Goal: Task Accomplishment & Management: Use online tool/utility

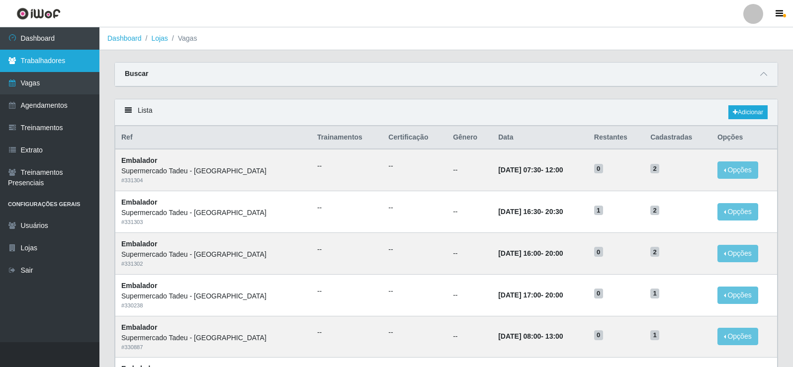
click at [42, 58] on link "Trabalhadores" at bounding box center [49, 61] width 99 height 22
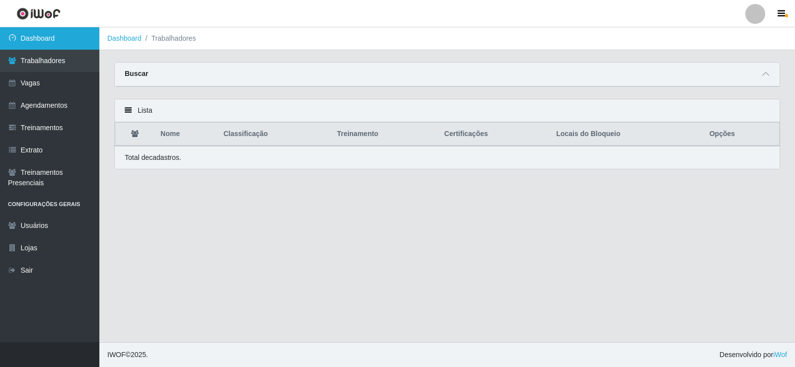
click at [49, 44] on link "Dashboard" at bounding box center [49, 38] width 99 height 22
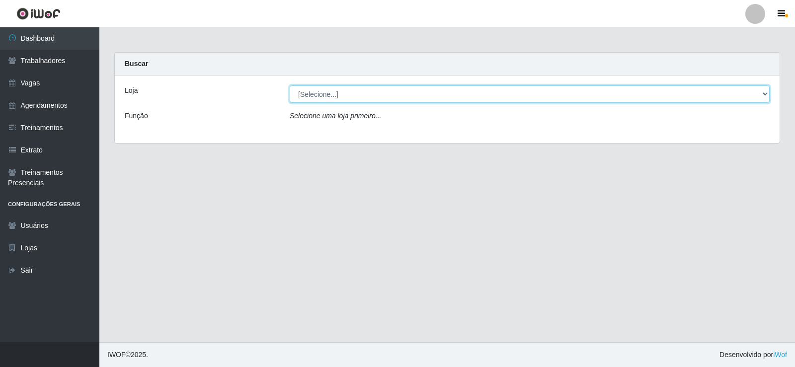
click at [762, 92] on select "[Selecione...] Supermercado Tadeu - [GEOGRAPHIC_DATA]" at bounding box center [530, 93] width 480 height 17
select select "195"
click at [290, 85] on select "[Selecione...] Supermercado Tadeu - [GEOGRAPHIC_DATA]" at bounding box center [530, 93] width 480 height 17
click at [767, 93] on select "[Selecione...] Supermercado Tadeu - [GEOGRAPHIC_DATA]" at bounding box center [530, 93] width 480 height 17
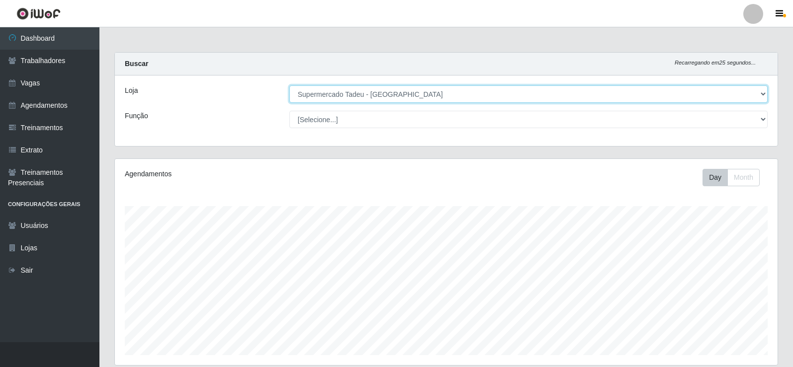
scroll to position [204, 0]
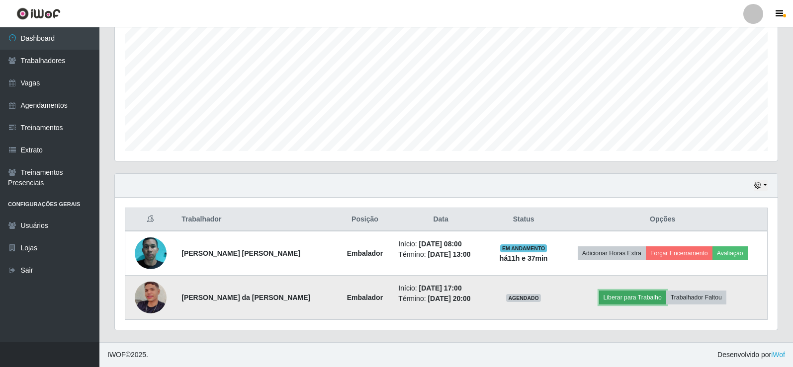
click at [638, 301] on button "Liberar para Trabalho" at bounding box center [632, 298] width 67 height 14
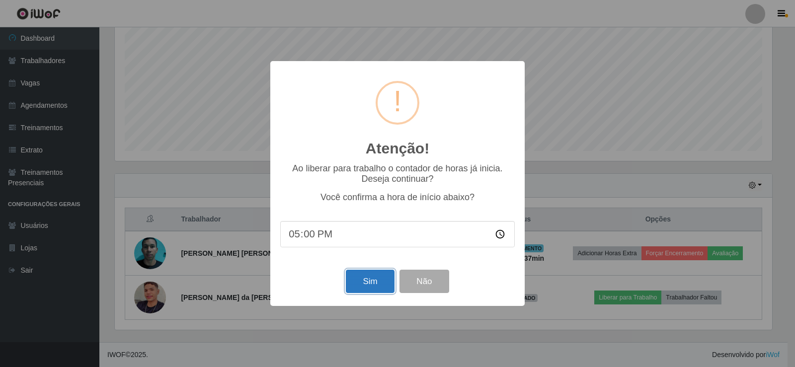
click at [368, 284] on button "Sim" at bounding box center [370, 281] width 48 height 23
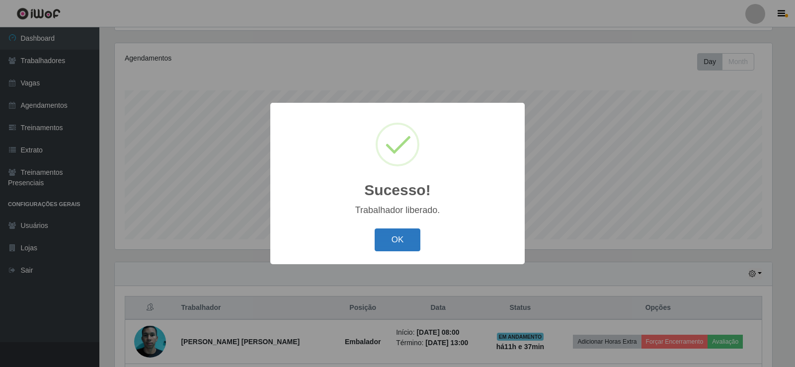
click at [394, 246] on button "OK" at bounding box center [398, 240] width 46 height 23
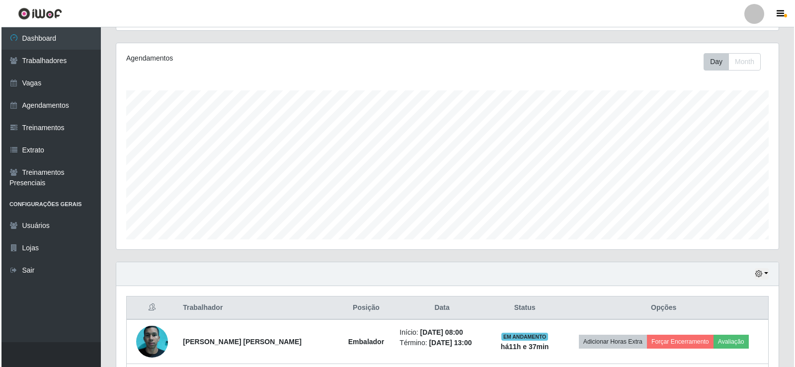
scroll to position [204, 0]
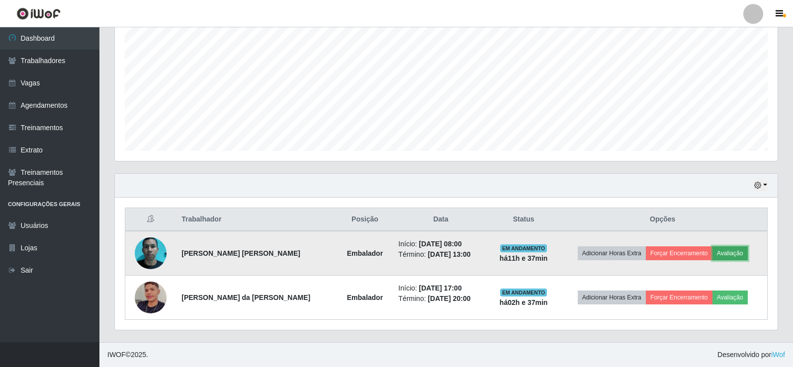
click at [726, 250] on button "Avaliação" at bounding box center [729, 253] width 35 height 14
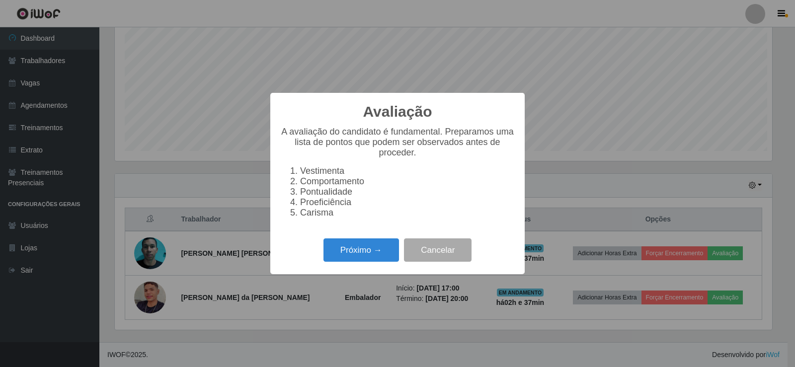
scroll to position [206, 657]
click at [353, 258] on button "Próximo →" at bounding box center [362, 250] width 76 height 23
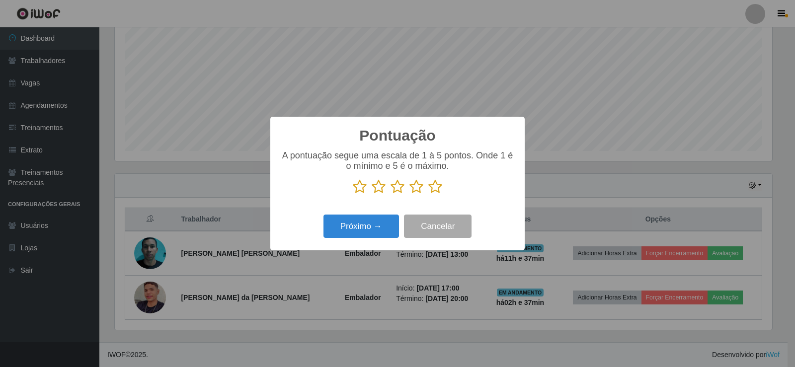
click at [363, 191] on icon at bounding box center [360, 186] width 14 height 15
click at [353, 194] on input "radio" at bounding box center [353, 194] width 0 height 0
click at [377, 190] on icon at bounding box center [379, 186] width 14 height 15
click at [372, 194] on input "radio" at bounding box center [372, 194] width 0 height 0
click at [377, 234] on button "Próximo →" at bounding box center [362, 226] width 76 height 23
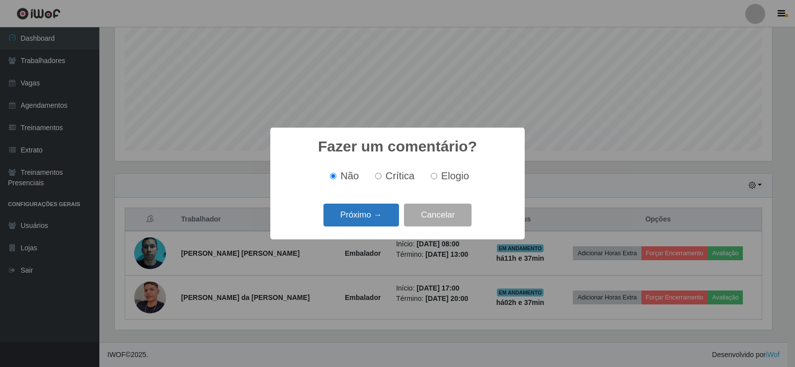
drag, startPoint x: 382, startPoint y: 220, endPoint x: 384, endPoint y: 228, distance: 7.6
click at [384, 227] on button "Próximo →" at bounding box center [362, 215] width 76 height 23
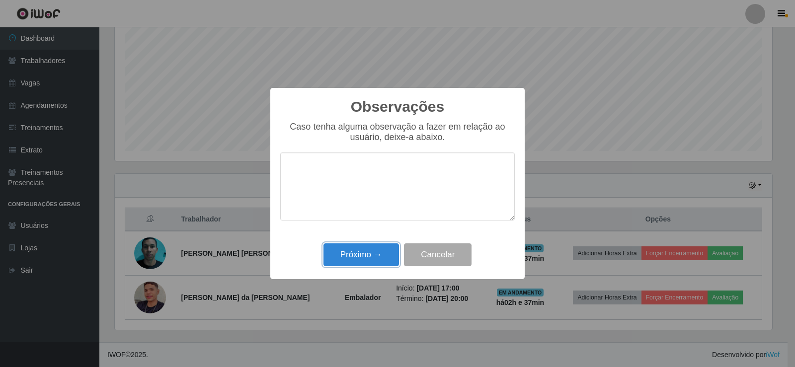
click at [376, 254] on button "Próximo →" at bounding box center [362, 255] width 76 height 23
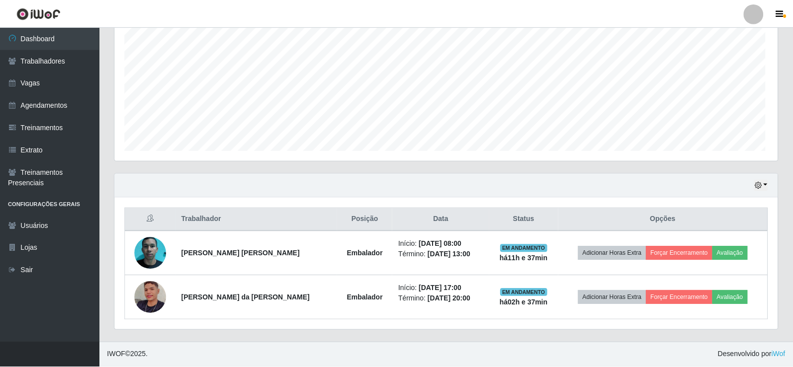
scroll to position [206, 662]
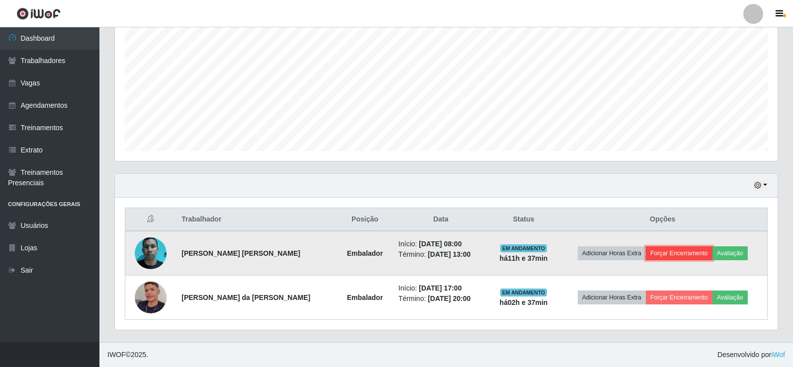
click at [689, 256] on button "Forçar Encerramento" at bounding box center [679, 253] width 67 height 14
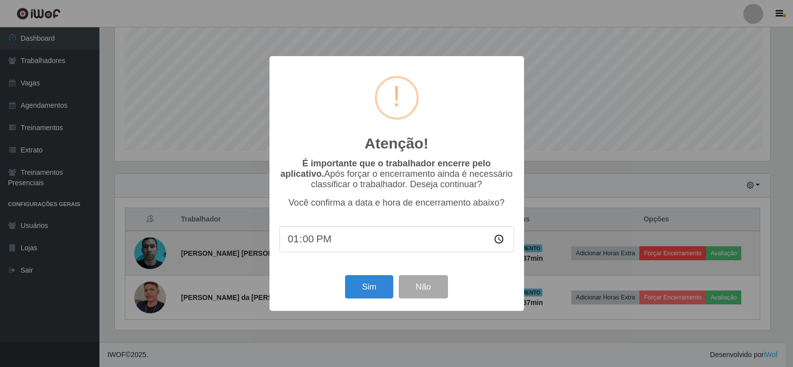
scroll to position [206, 657]
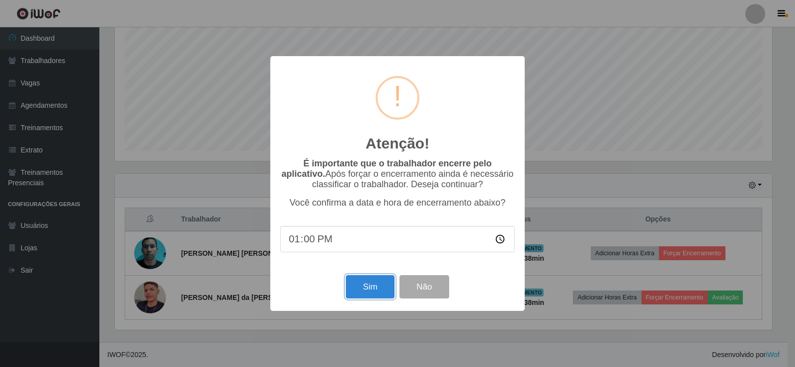
click at [357, 288] on button "Sim" at bounding box center [370, 286] width 48 height 23
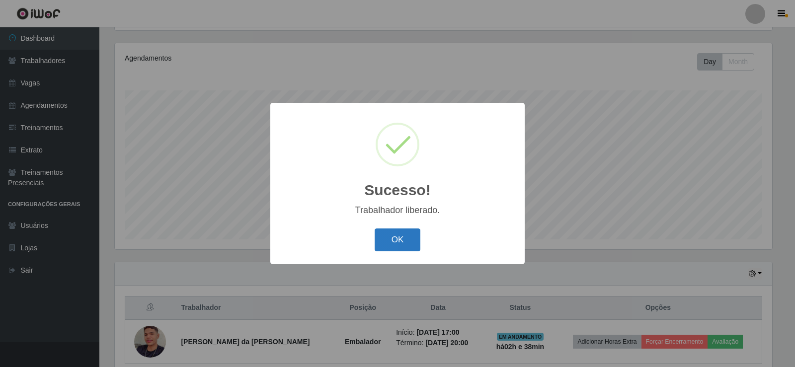
drag, startPoint x: 383, startPoint y: 232, endPoint x: 384, endPoint y: 237, distance: 5.1
click at [383, 235] on button "OK" at bounding box center [398, 240] width 46 height 23
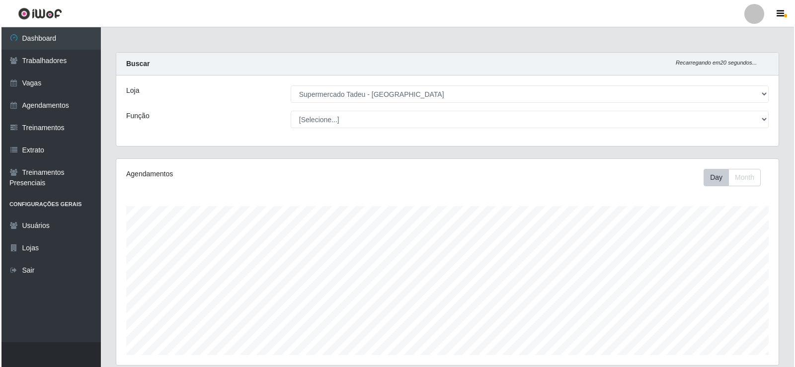
scroll to position [0, 0]
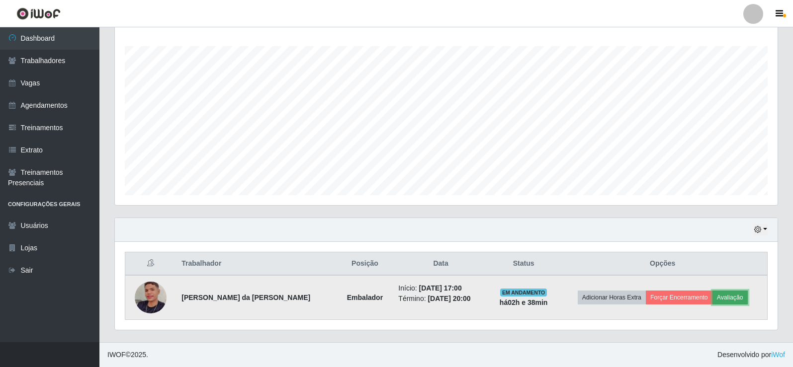
click at [720, 291] on button "Avaliação" at bounding box center [729, 298] width 35 height 14
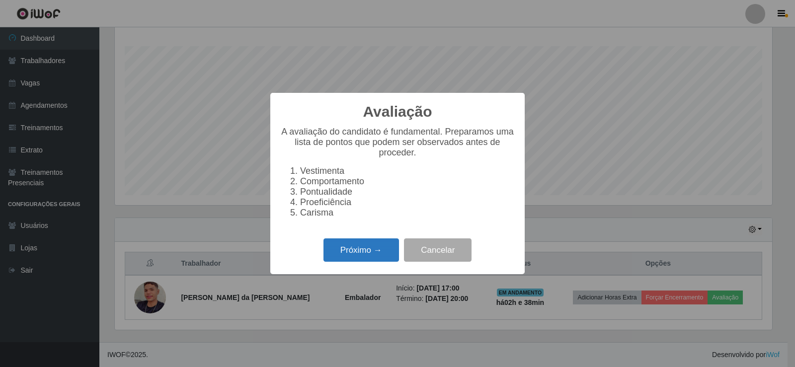
click at [378, 254] on button "Próximo →" at bounding box center [362, 250] width 76 height 23
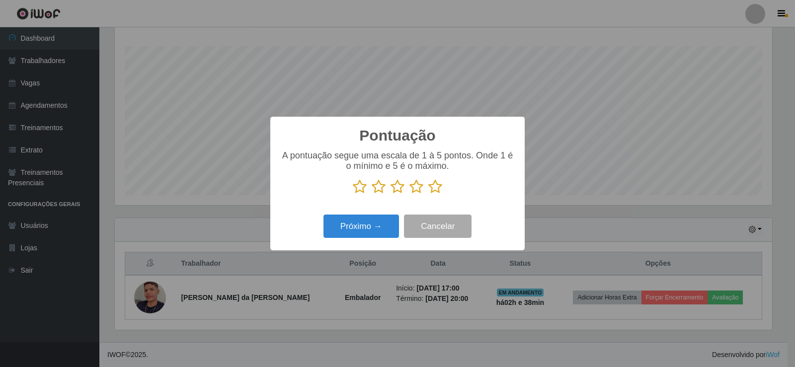
click at [431, 184] on icon at bounding box center [435, 186] width 14 height 15
click at [428, 194] on input "radio" at bounding box center [428, 194] width 0 height 0
click at [336, 224] on button "Próximo →" at bounding box center [362, 226] width 76 height 23
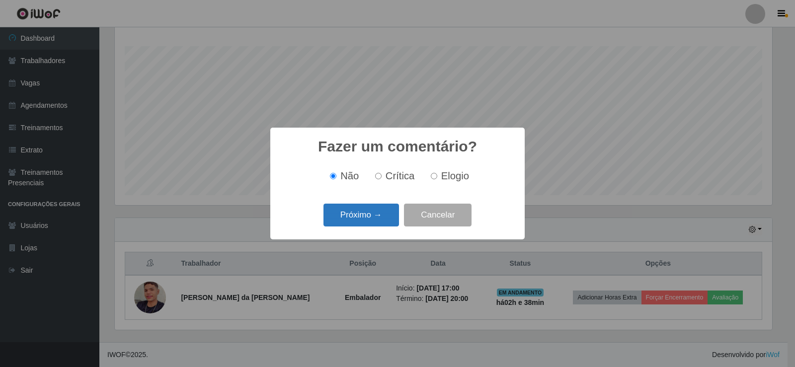
click at [361, 214] on button "Próximo →" at bounding box center [362, 215] width 76 height 23
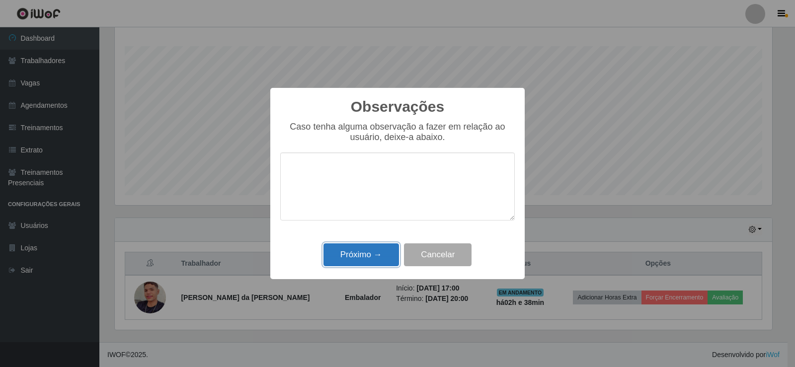
click at [352, 264] on button "Próximo →" at bounding box center [362, 255] width 76 height 23
